Goal: Information Seeking & Learning: Check status

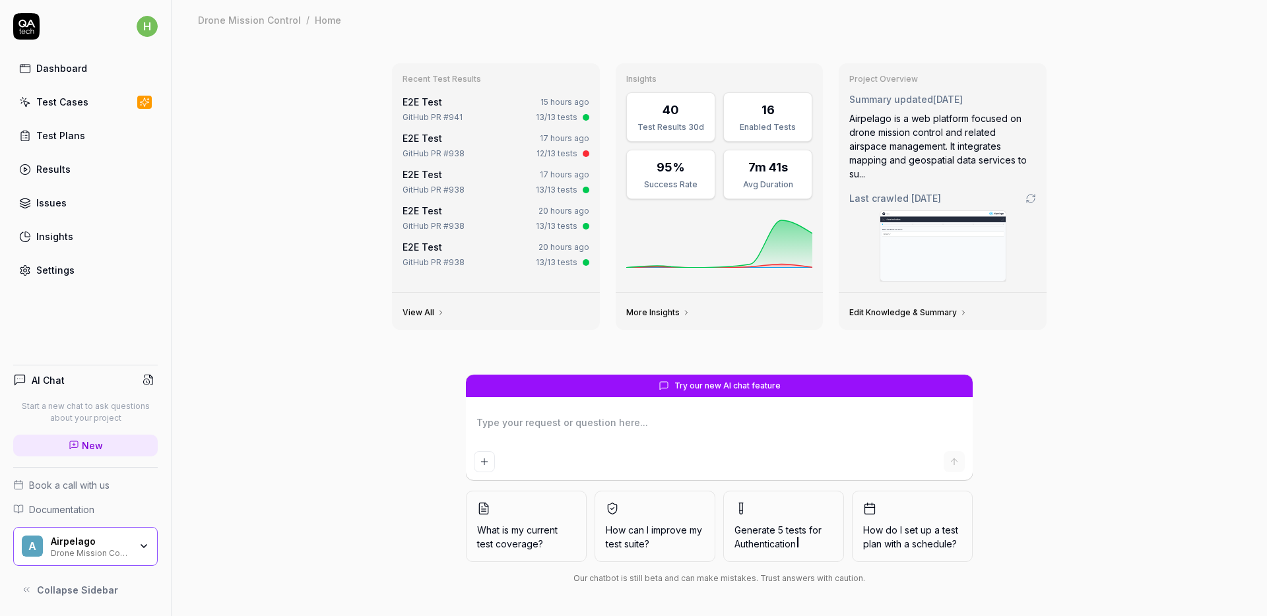
click at [321, 191] on div "Recent Test Results E2E Test 15 hours ago GitHub PR #941 13/13 tests E2E Test 1…" at bounding box center [719, 328] width 1095 height 577
click at [321, 183] on div "Recent Test Results E2E Test 15 hours ago GitHub PR #941 13/13 tests E2E Test 1…" at bounding box center [719, 328] width 1095 height 577
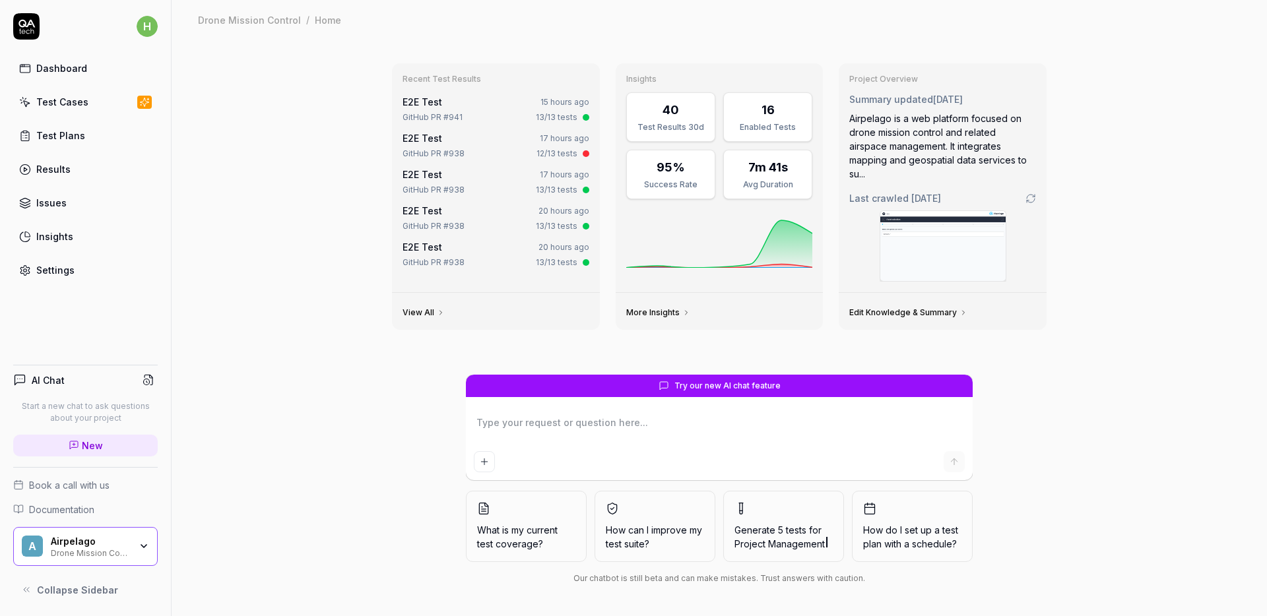
click at [321, 183] on div "Recent Test Results E2E Test 15 hours ago GitHub PR #941 13/13 tests E2E Test 1…" at bounding box center [719, 328] width 1095 height 577
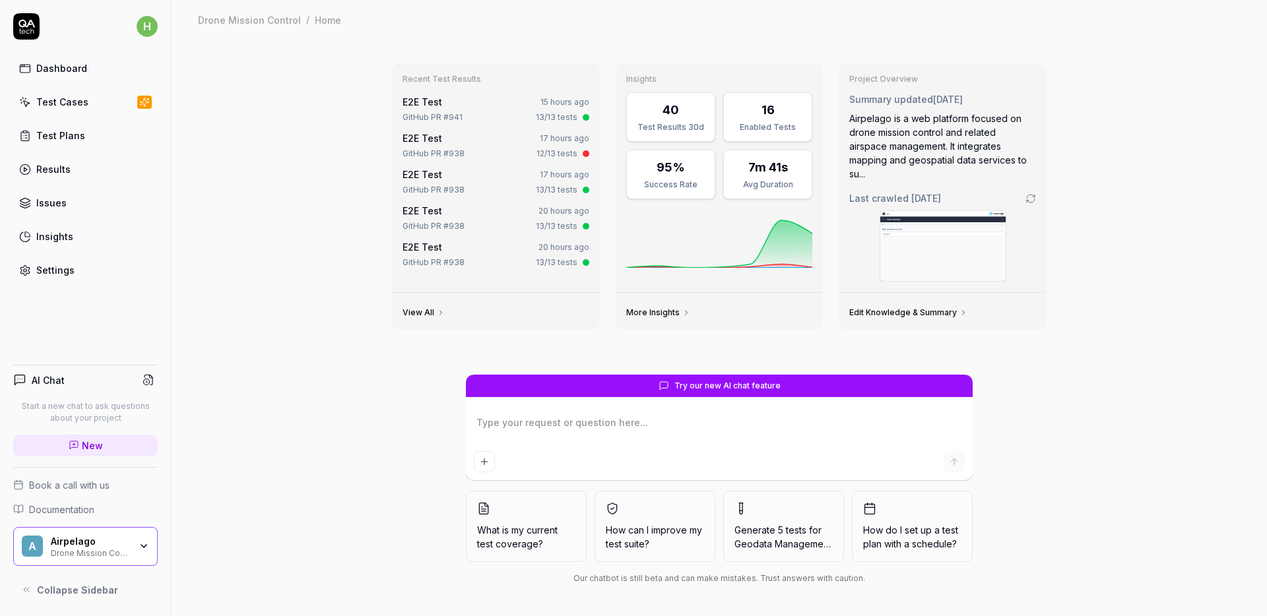
click at [321, 183] on div "Recent Test Results E2E Test 15 hours ago GitHub PR #941 13/13 tests E2E Test 1…" at bounding box center [719, 328] width 1095 height 577
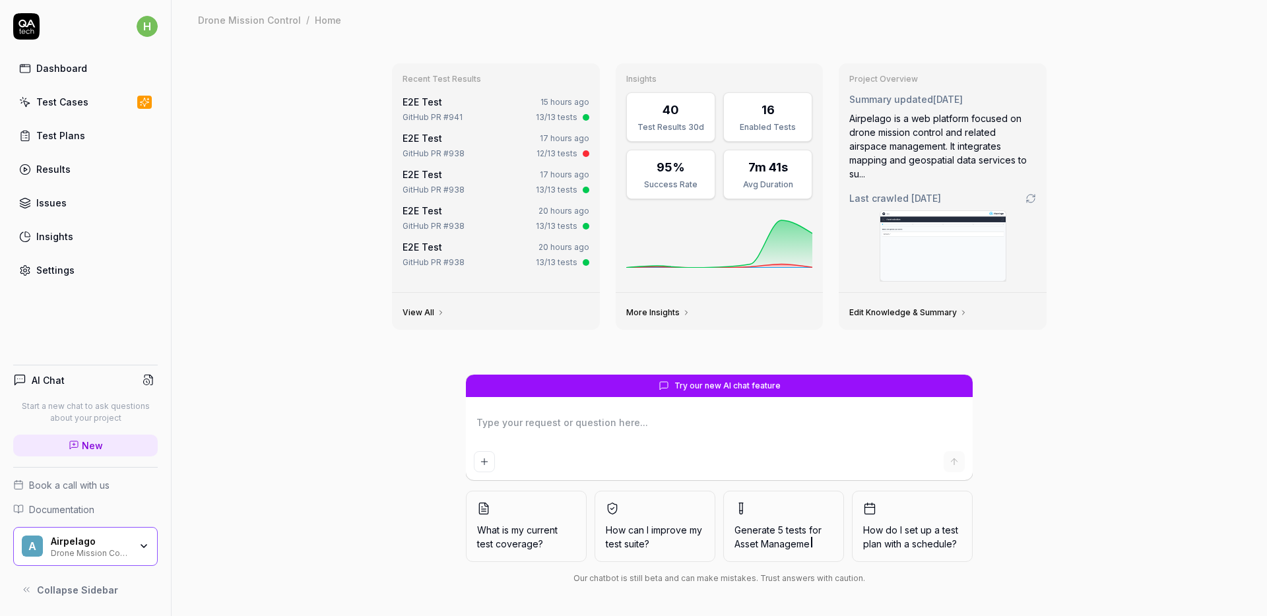
click at [321, 183] on div "Recent Test Results E2E Test 15 hours ago GitHub PR #941 13/13 tests E2E Test 1…" at bounding box center [719, 328] width 1095 height 577
click at [313, 193] on div "Recent Test Results E2E Test 12 minutes ago GitHub Push • dev 13/13 tests E2E T…" at bounding box center [719, 328] width 1095 height 577
type textarea "*"
